Goal: Information Seeking & Learning: Find specific fact

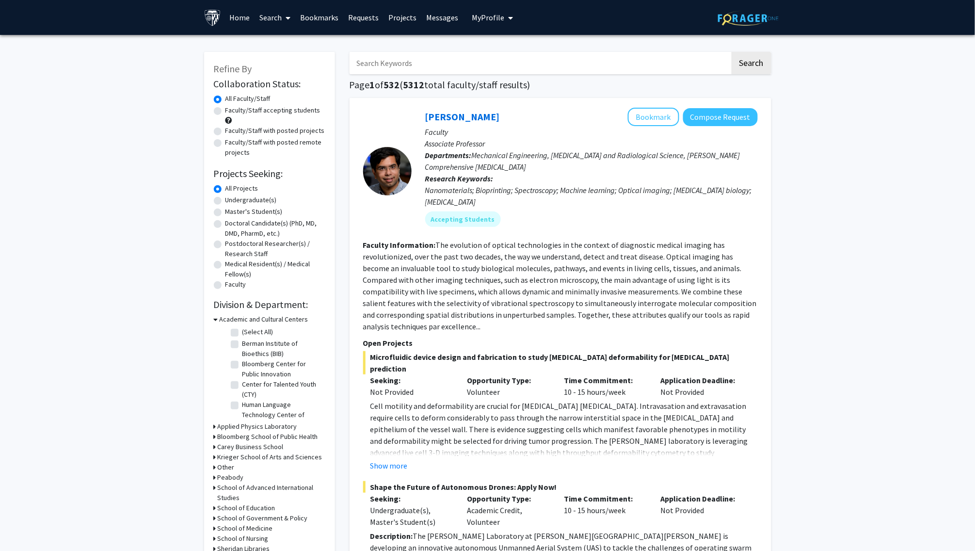
click at [408, 66] on input "Search Keywords" at bounding box center [540, 63] width 381 height 22
paste input "Skolasky"
type input "Skolasky"
click at [751, 64] on button "Search" at bounding box center [752, 63] width 40 height 22
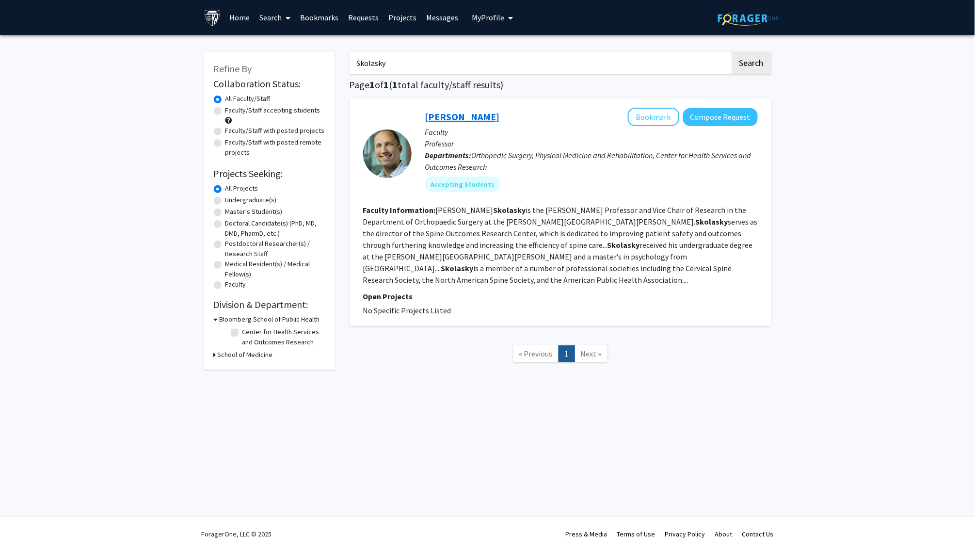
click at [455, 112] on link "[PERSON_NAME]" at bounding box center [462, 117] width 75 height 12
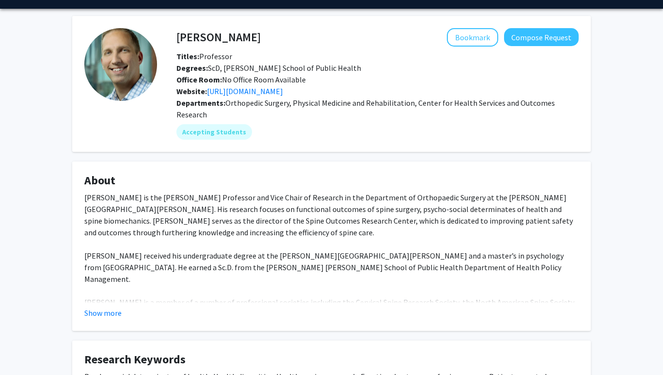
scroll to position [28, 0]
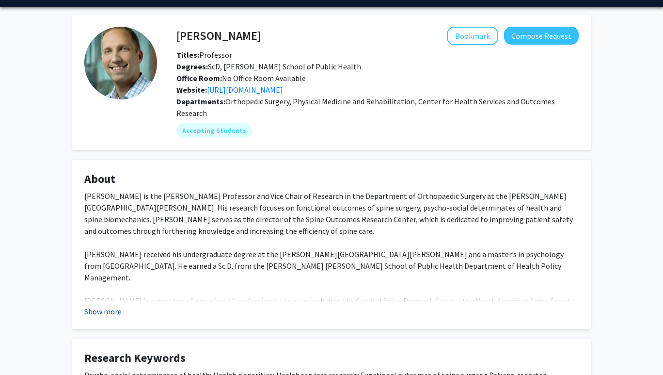
click at [102, 306] on button "Show more" at bounding box center [102, 312] width 37 height 12
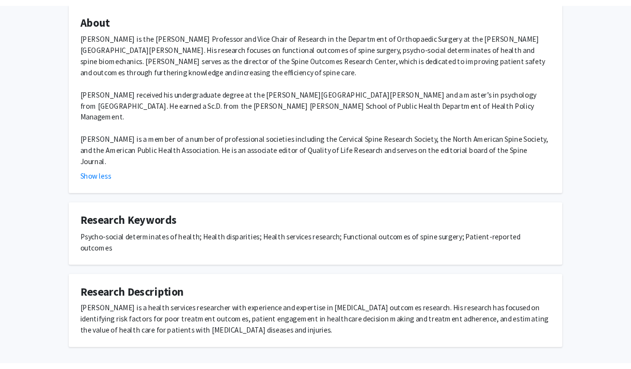
scroll to position [187, 0]
